Goal: Obtain resource: Obtain resource

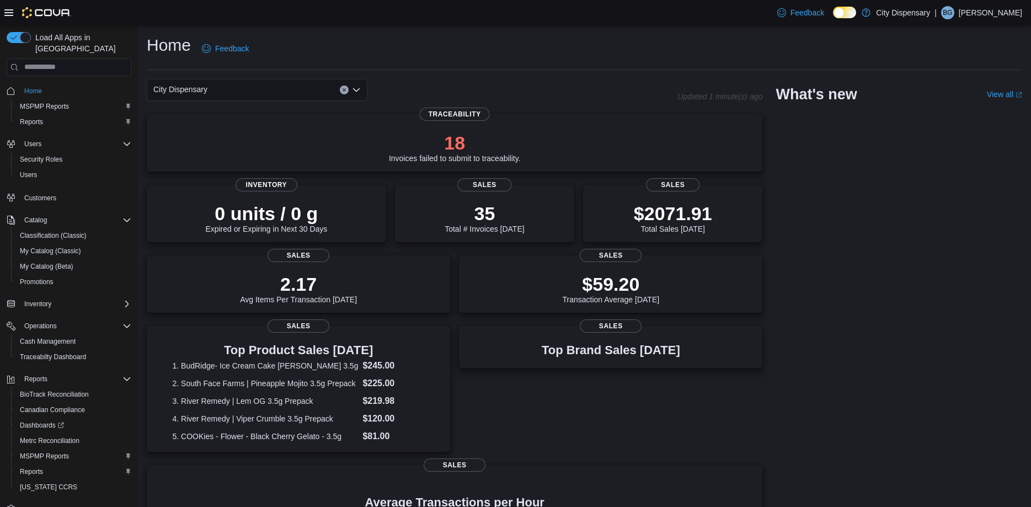
click at [63, 86] on span "Home" at bounding box center [75, 91] width 111 height 14
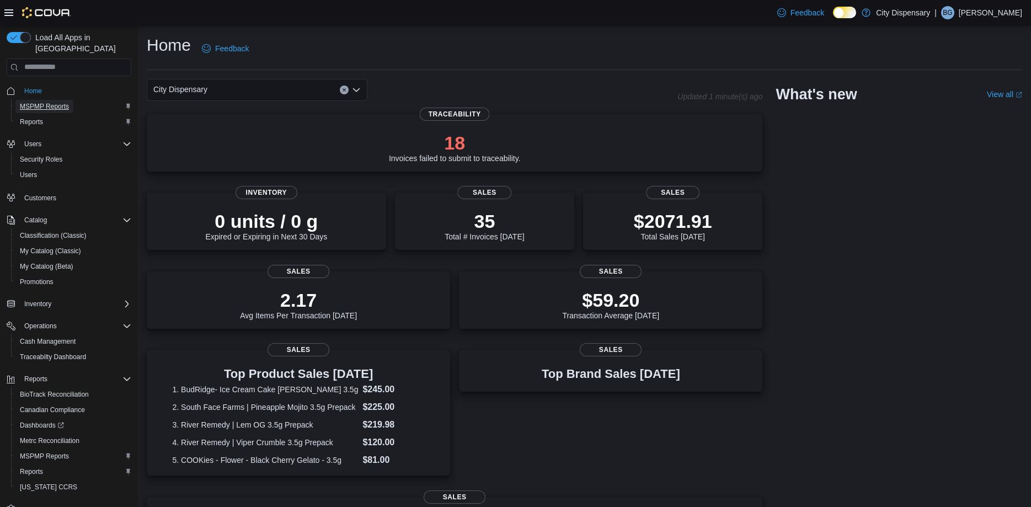
click at [61, 102] on span "MSPMP Reports" at bounding box center [44, 106] width 49 height 9
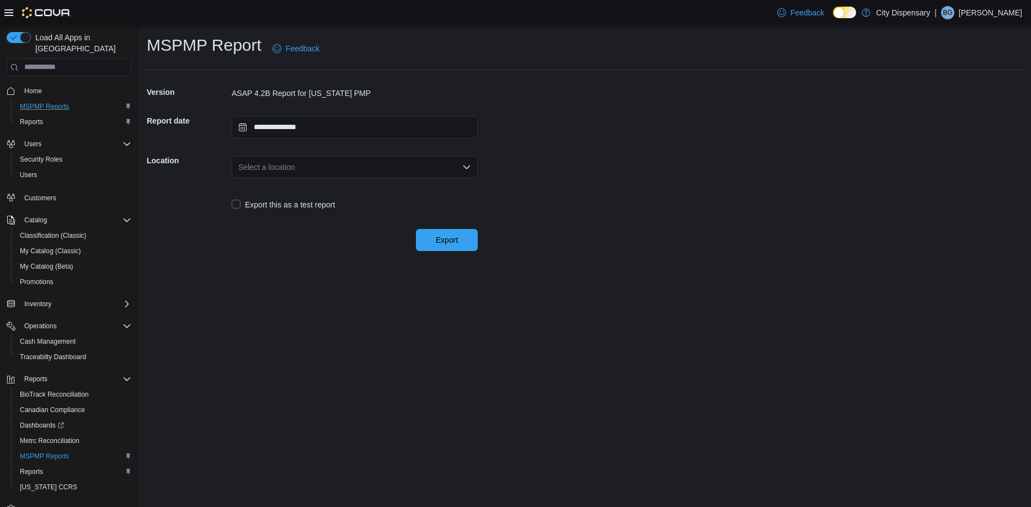
click at [364, 166] on div "Select a location" at bounding box center [355, 167] width 246 height 22
click at [344, 198] on span "[STREET_ADDRESS]" at bounding box center [362, 201] width 220 height 11
click at [434, 236] on span "Export" at bounding box center [447, 239] width 49 height 22
